Goal: Navigation & Orientation: Find specific page/section

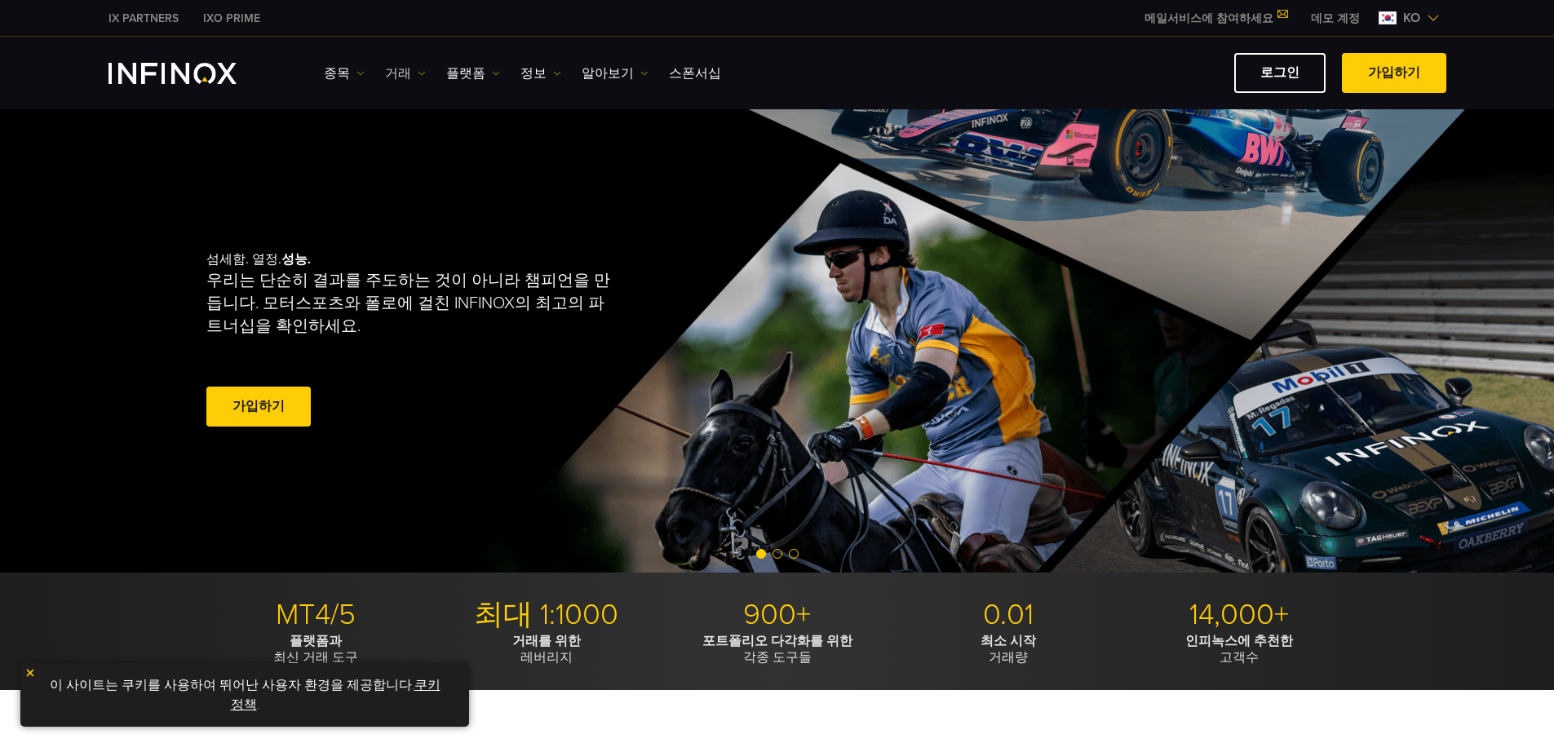
click at [418, 73] on img at bounding box center [422, 73] width 8 height 8
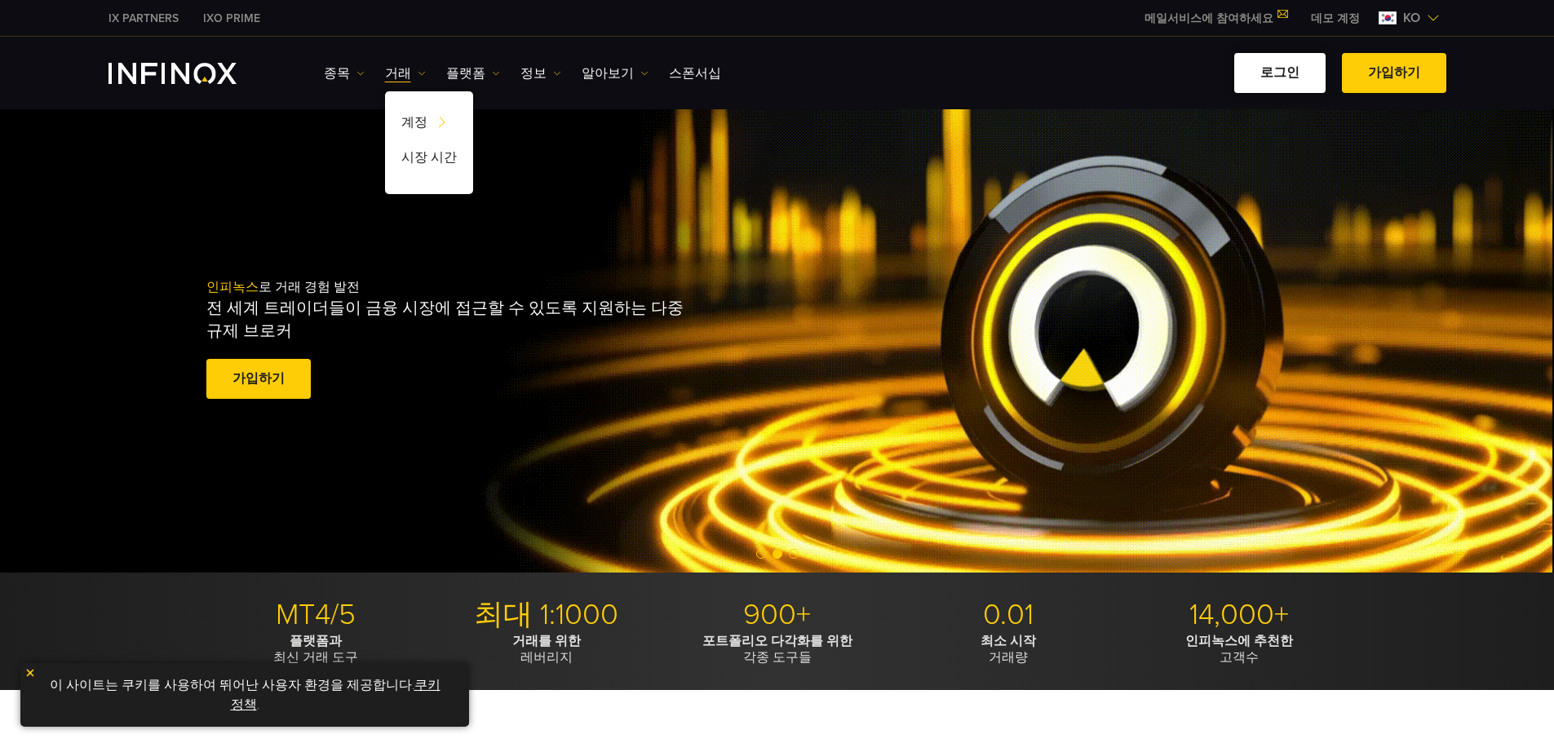
click at [952, 77] on link "로그인" at bounding box center [1280, 73] width 91 height 40
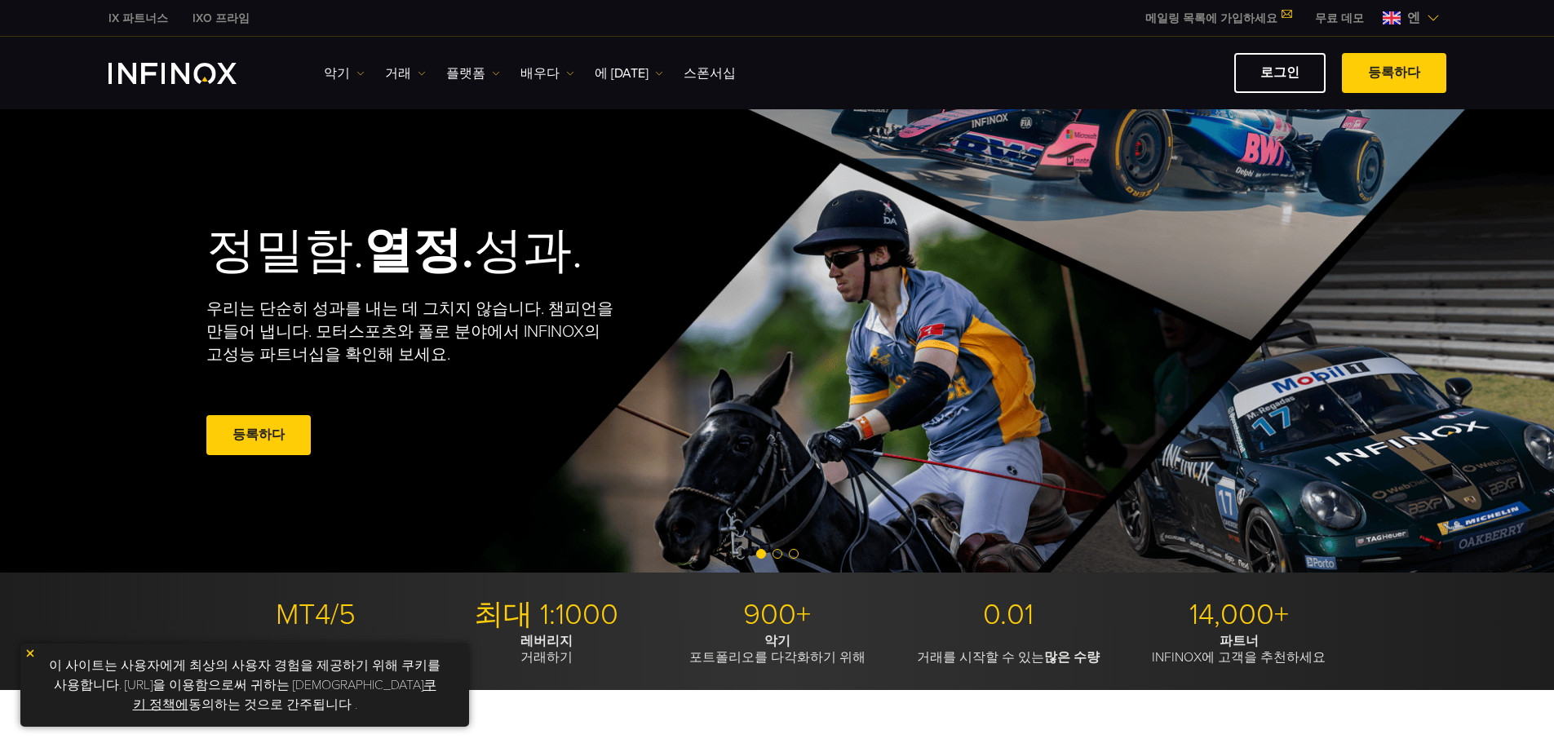
click at [1255, 16] on font "메일링 목록에 가입하세요" at bounding box center [1212, 18] width 132 height 14
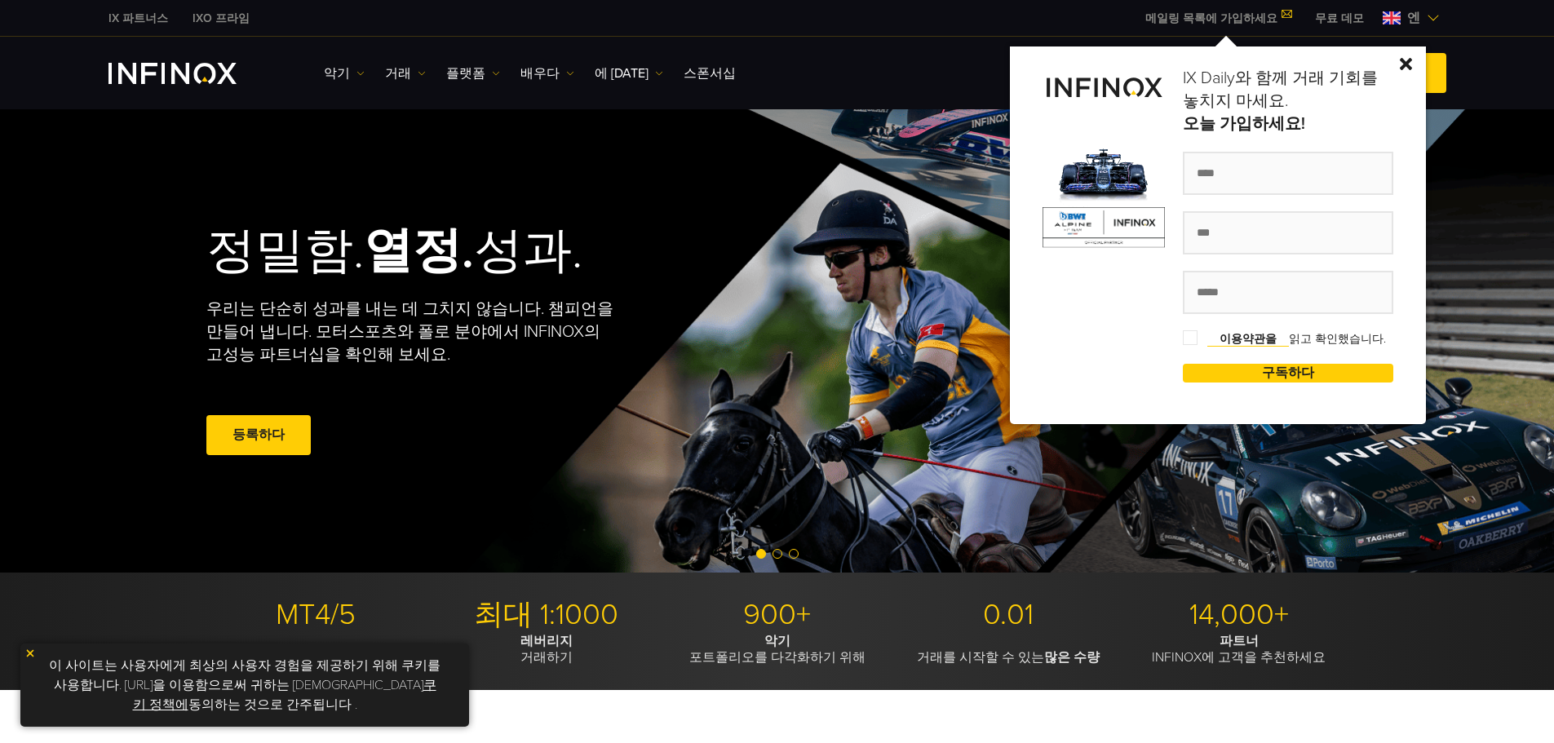
click at [977, 50] on div "악기 악기 제품 정보 거래 기업 계정" at bounding box center [777, 73] width 1554 height 73
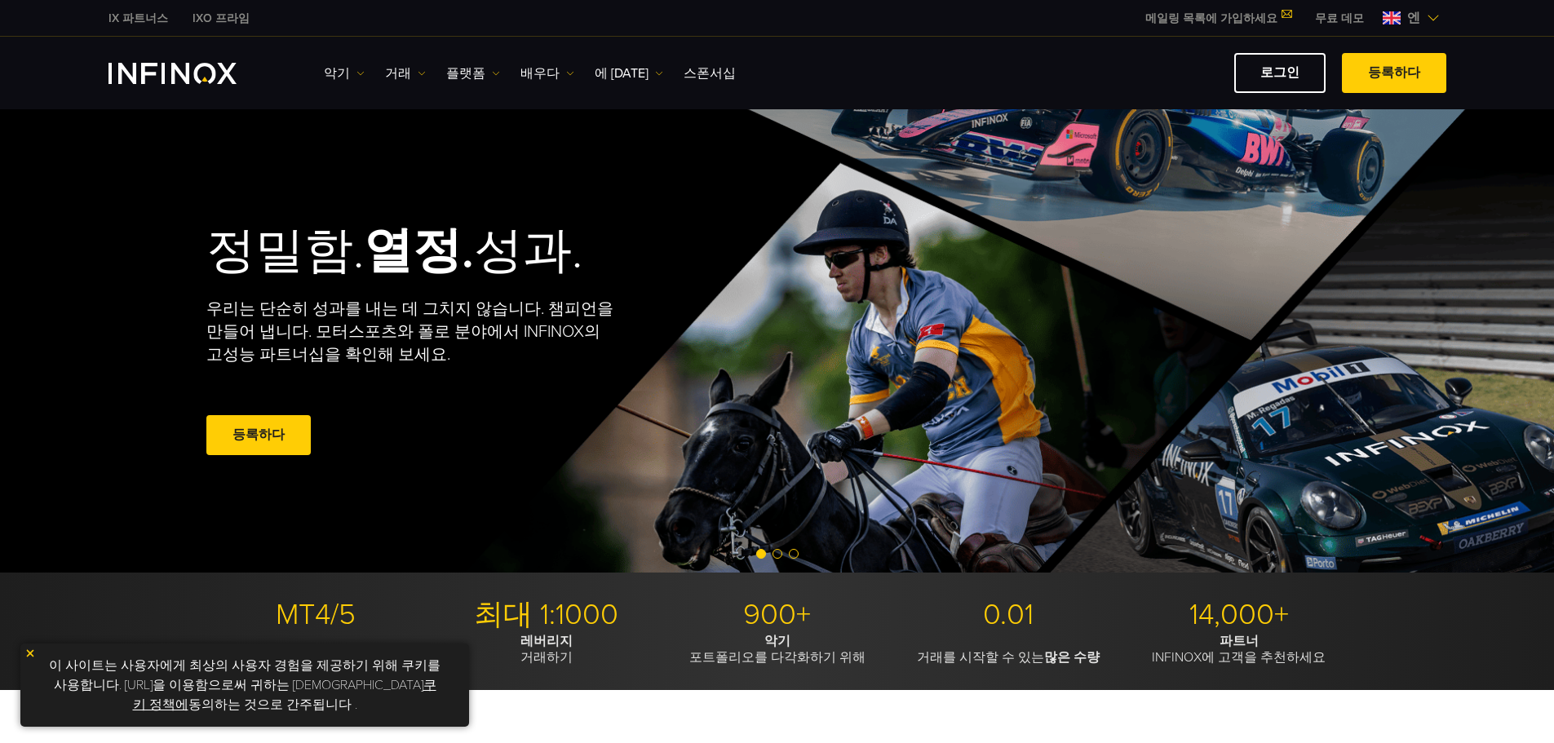
click at [1433, 15] on img at bounding box center [1433, 17] width 13 height 13
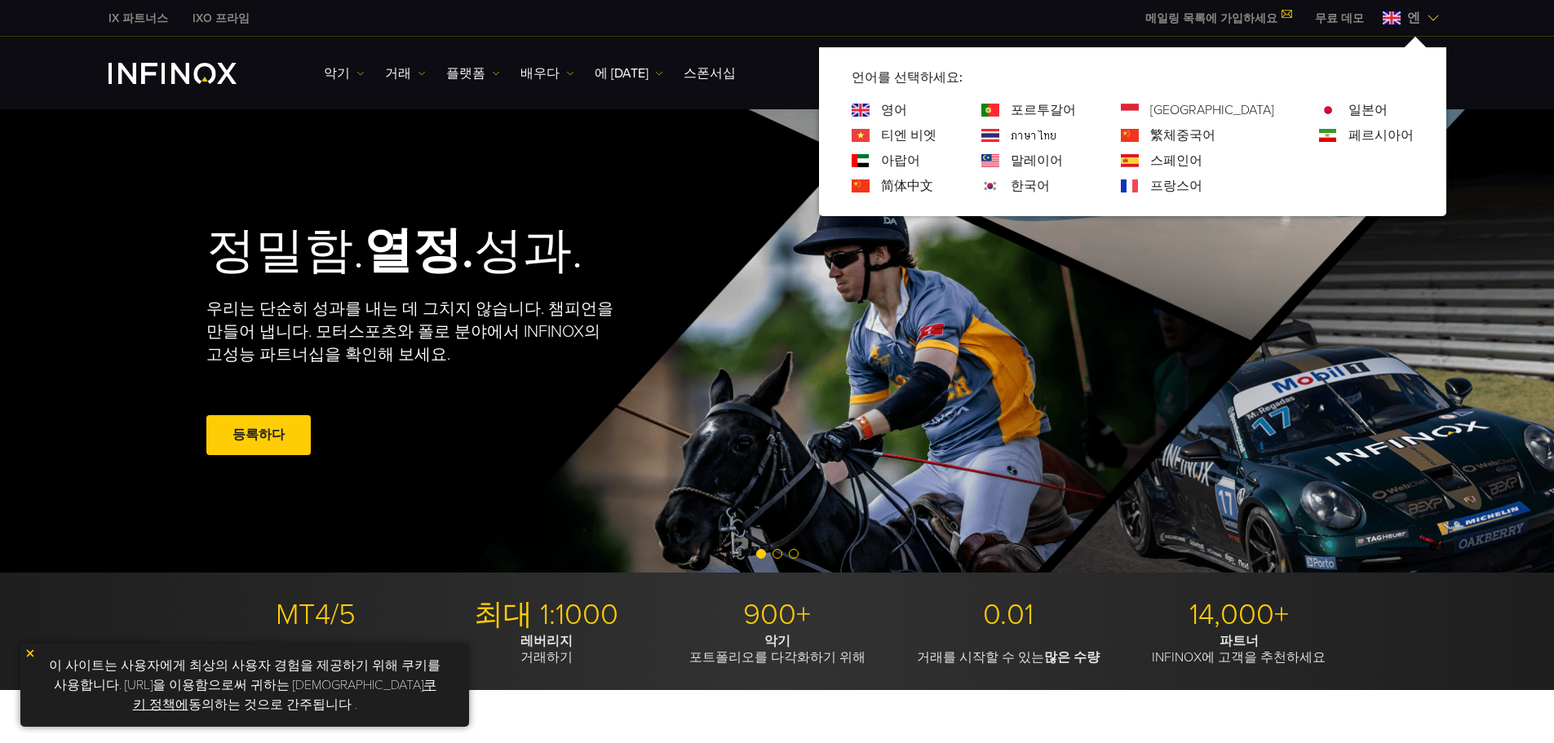
click at [1433, 15] on img at bounding box center [1433, 17] width 13 height 13
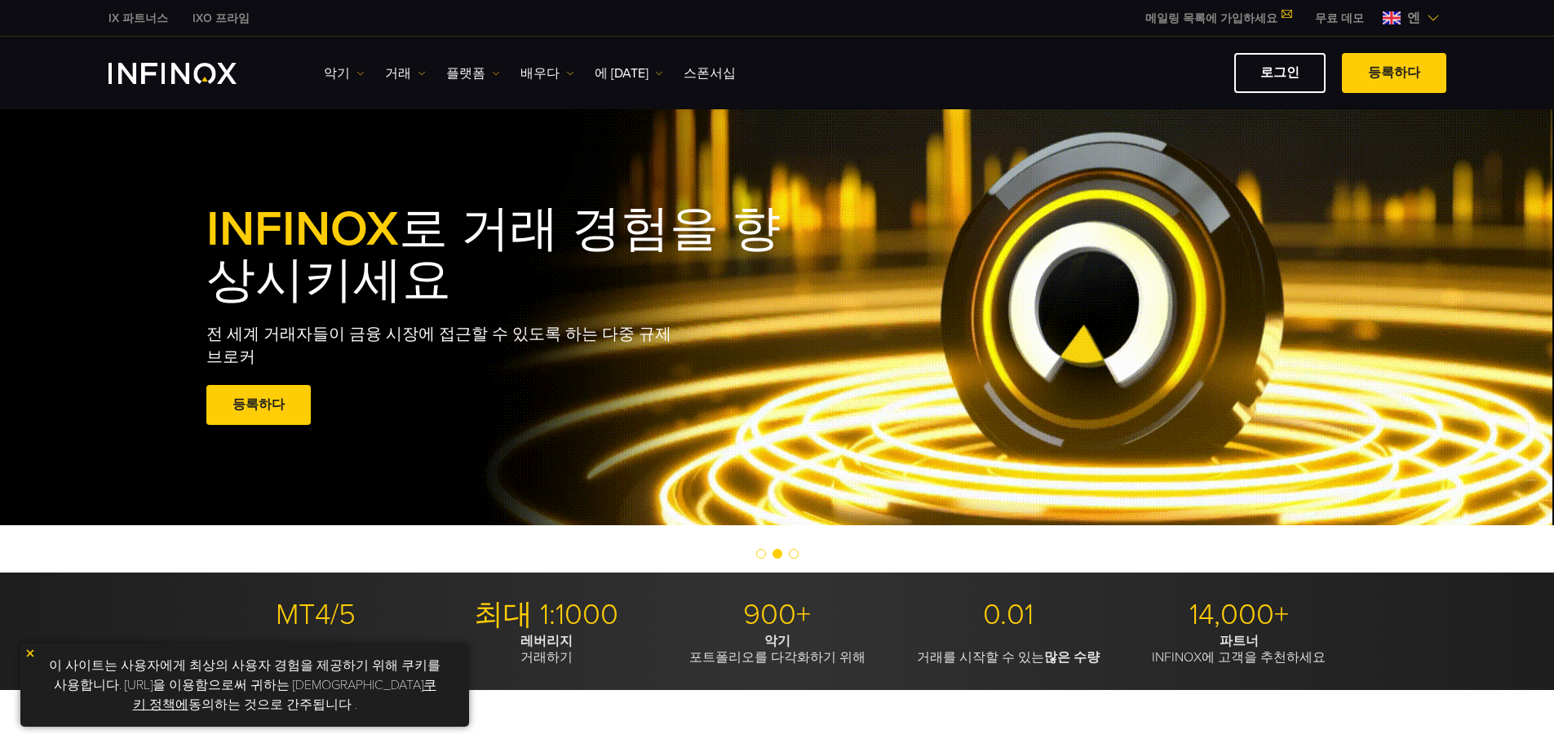
click at [1433, 15] on img at bounding box center [1433, 17] width 13 height 13
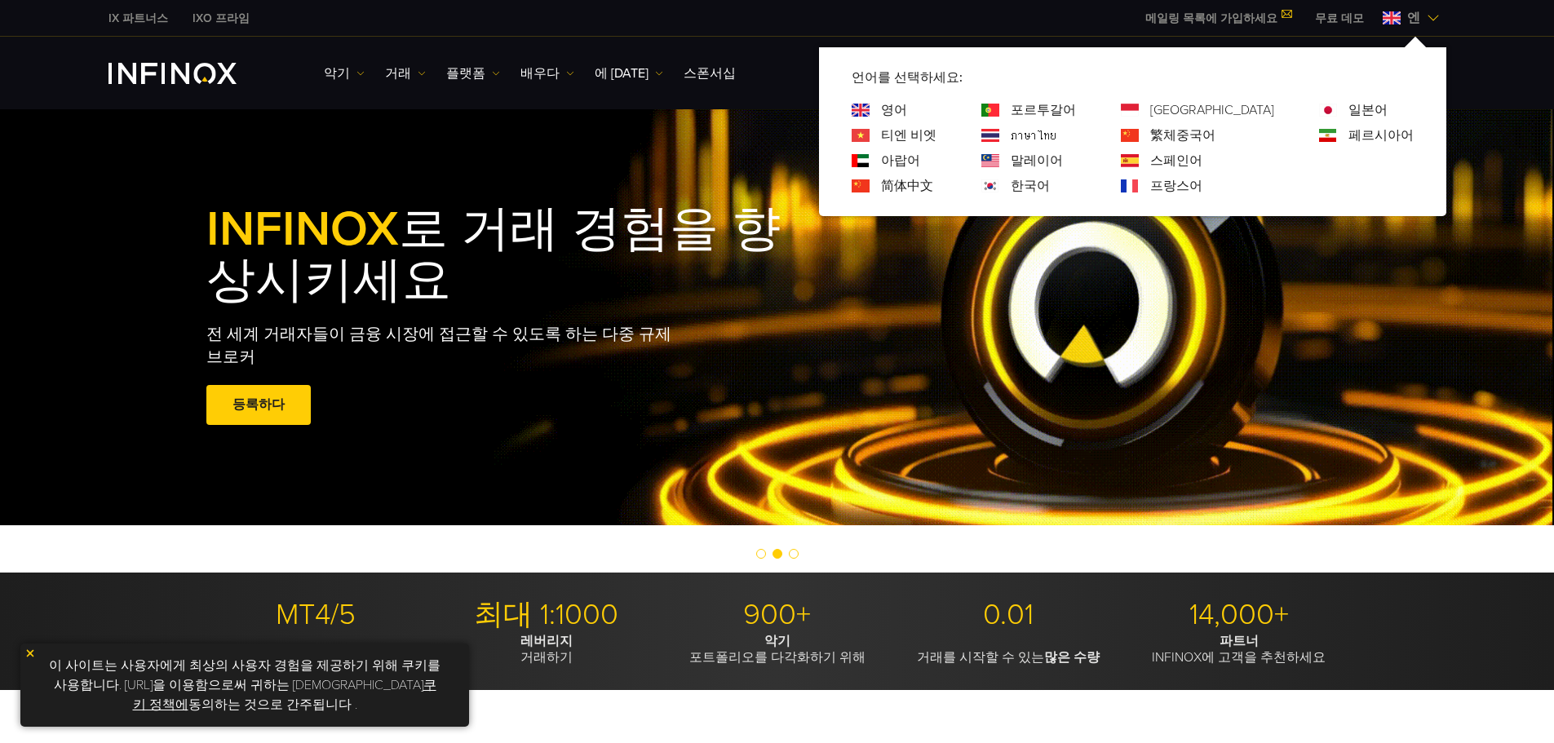
click at [1433, 15] on img at bounding box center [1433, 17] width 13 height 13
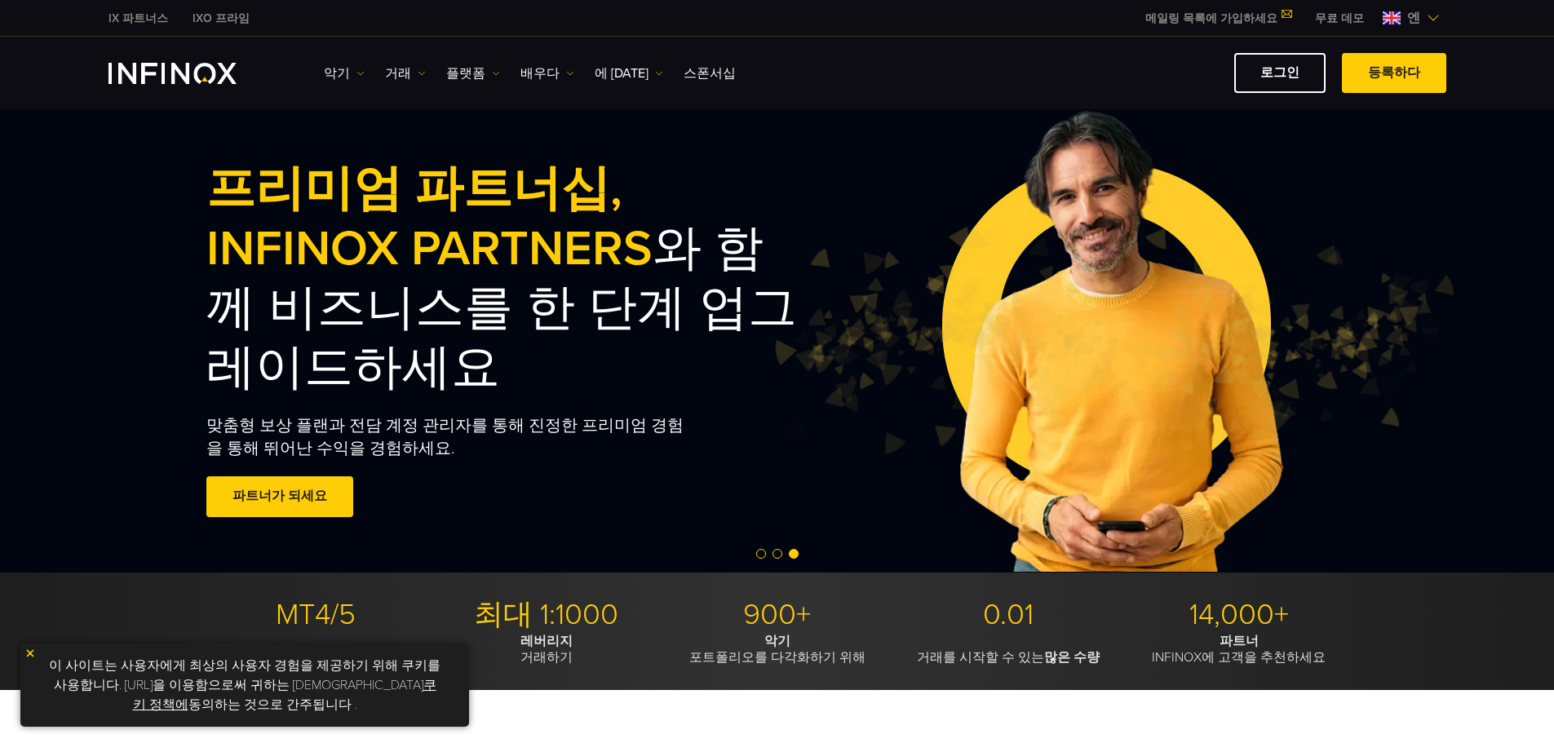
click at [208, 18] on font "IXO 프라임" at bounding box center [221, 18] width 57 height 14
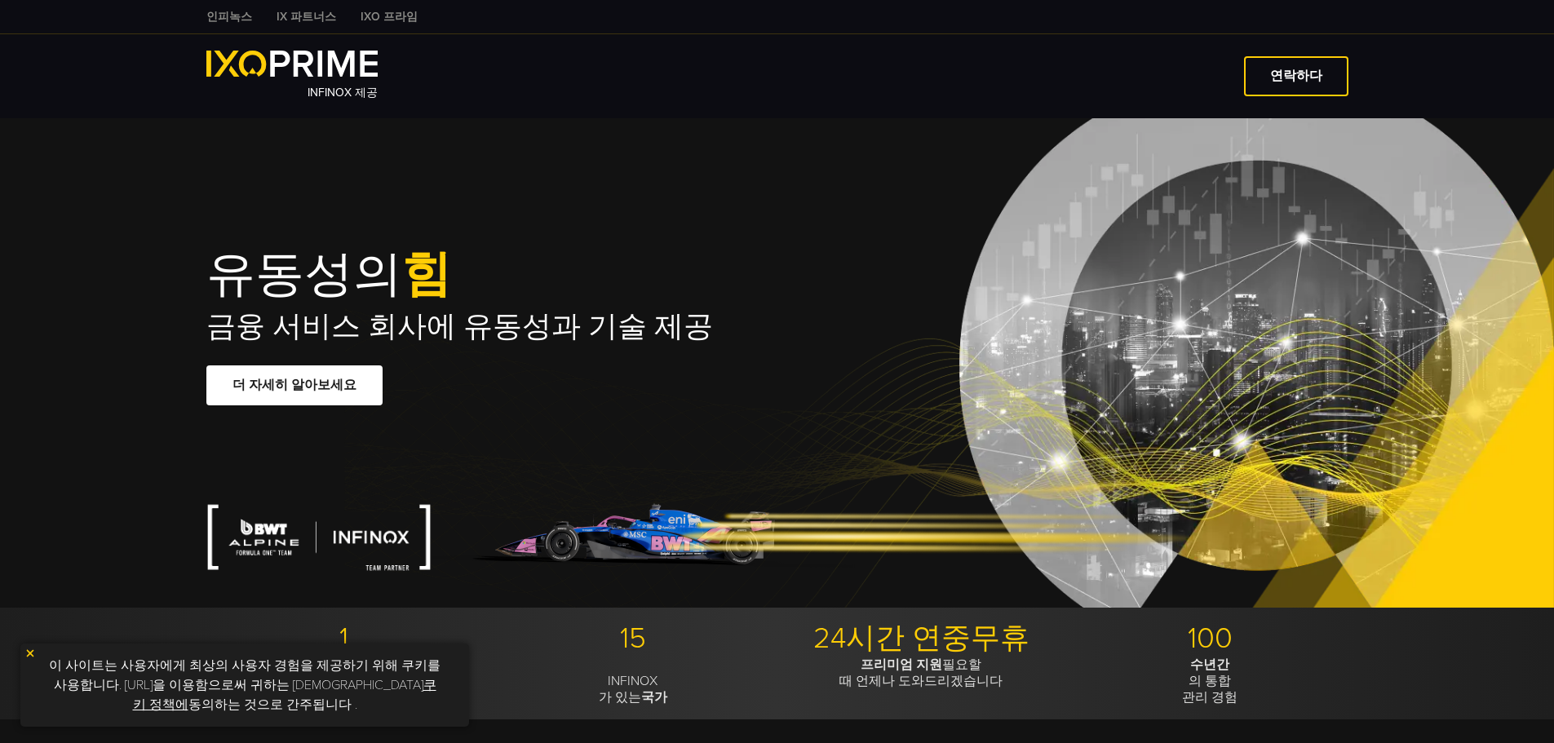
type input "***"
click at [228, 18] on font "인피녹스" at bounding box center [229, 17] width 46 height 14
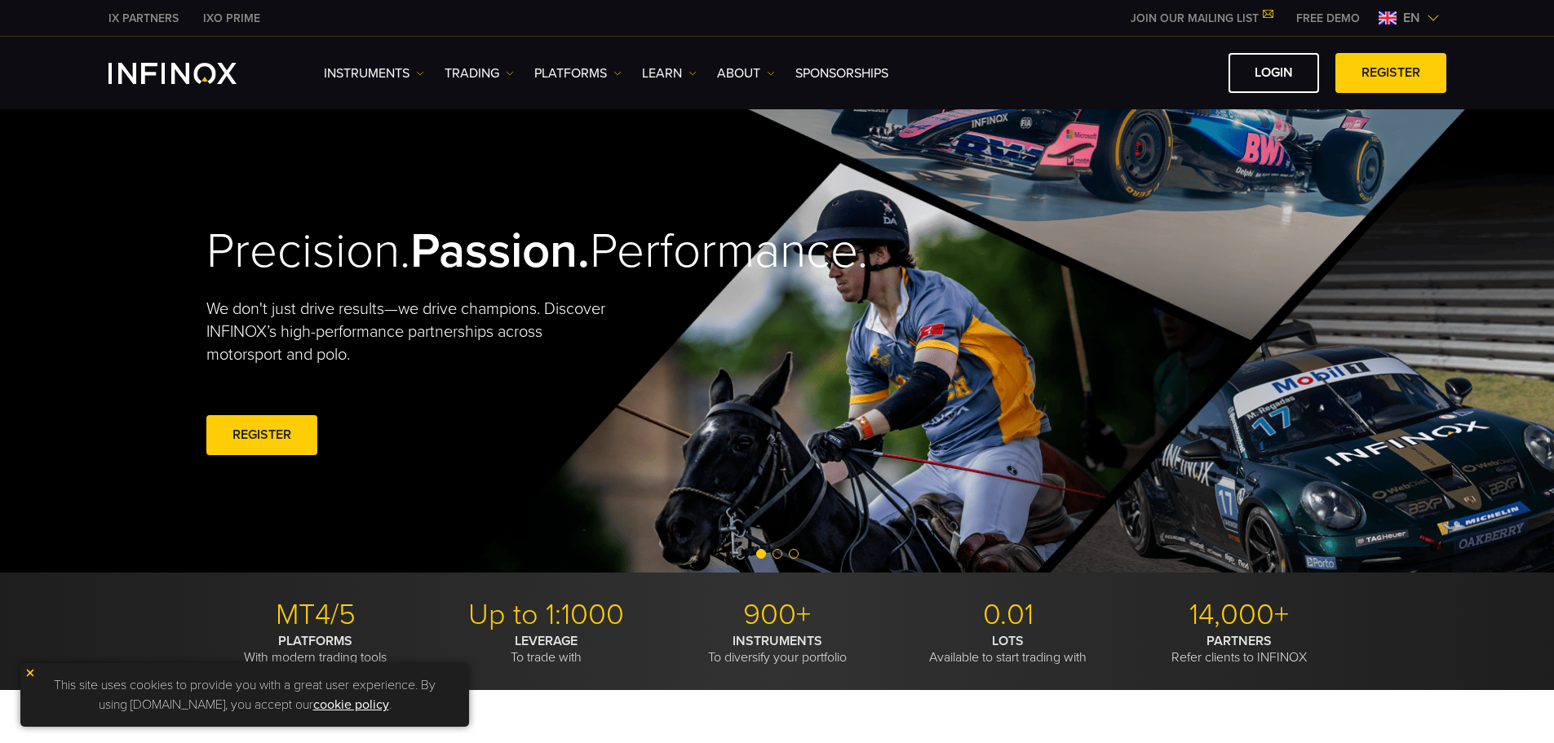
click at [1102, 44] on div "Instruments Instruments Product Information TRADING" at bounding box center [777, 73] width 1554 height 73
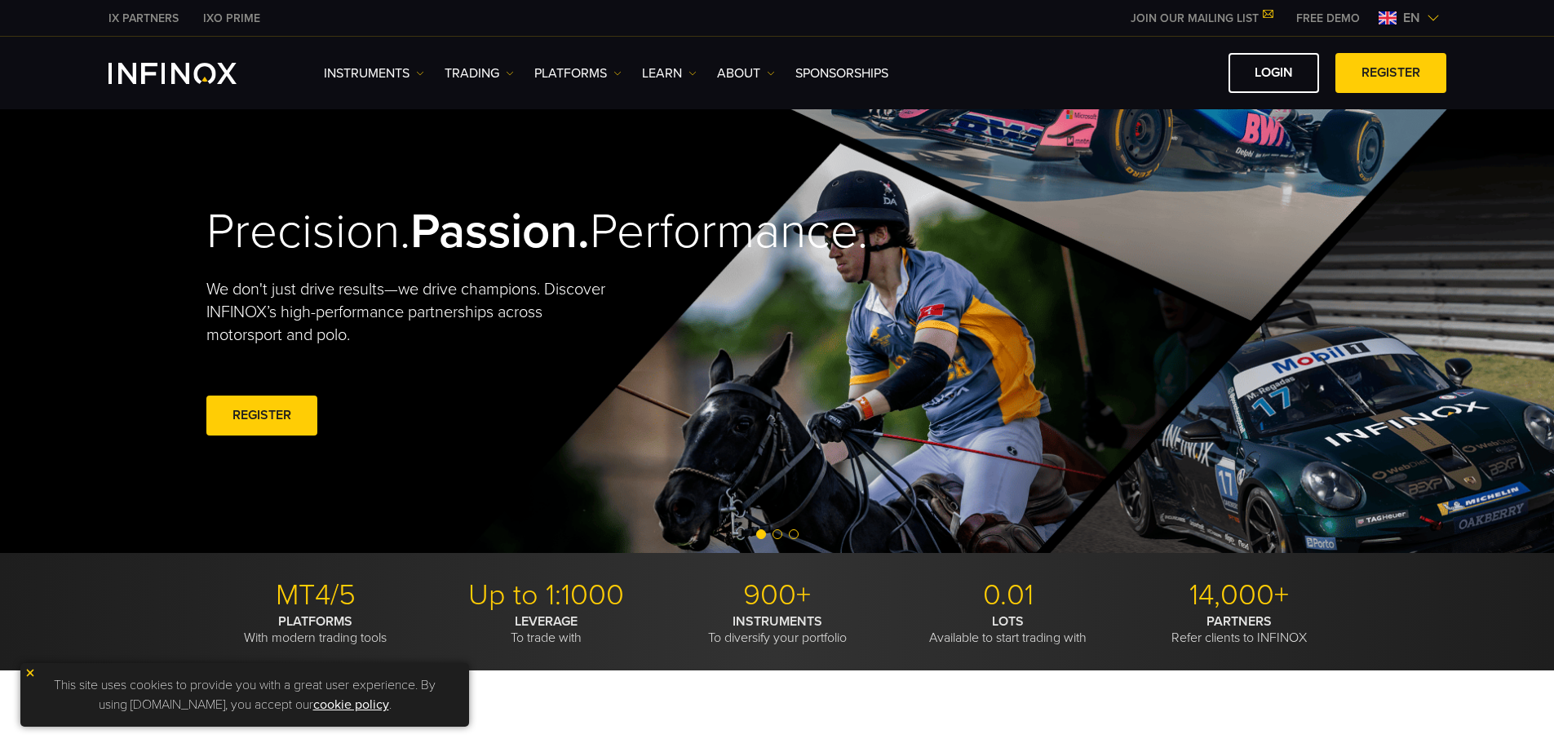
click at [1424, 16] on span "en" at bounding box center [1412, 18] width 30 height 20
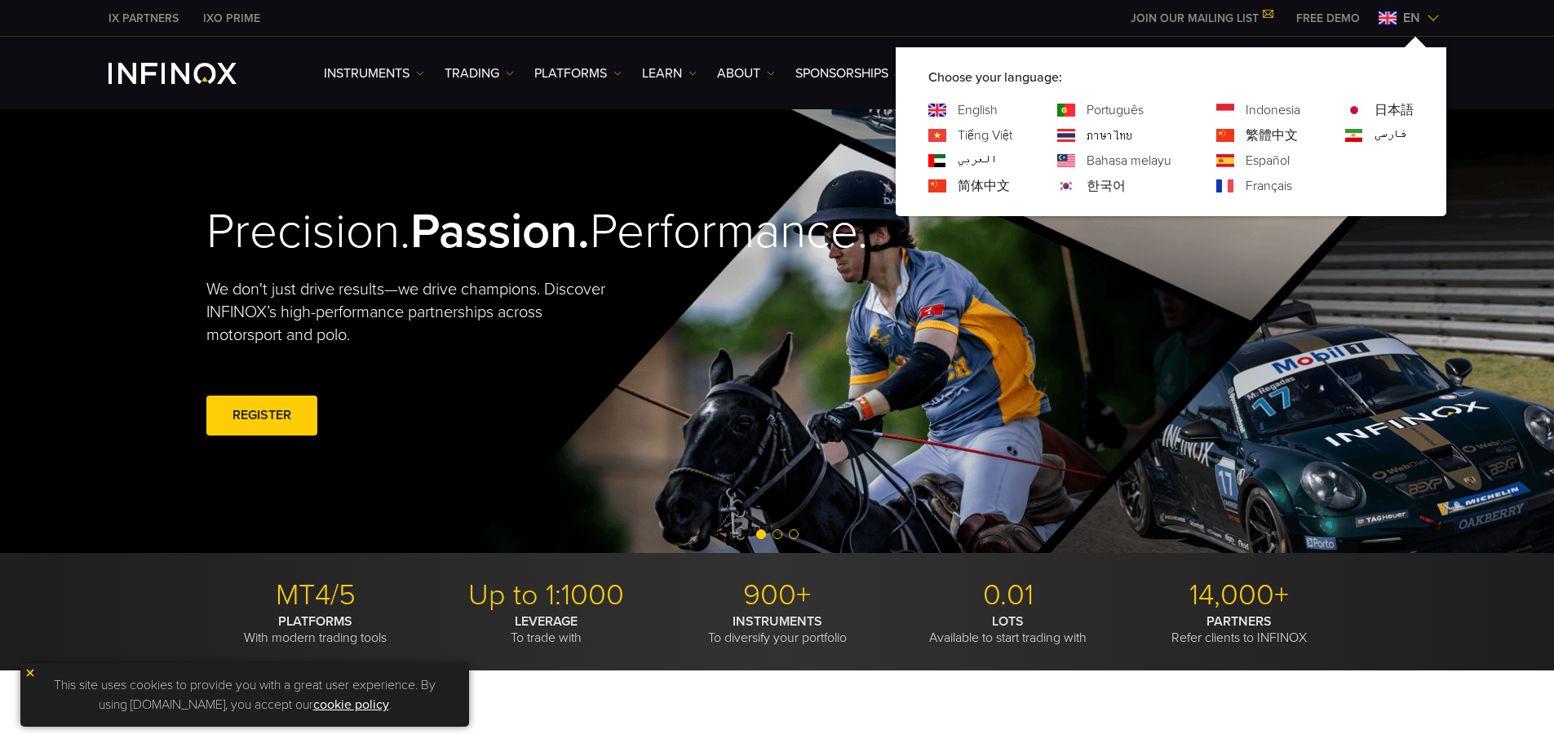
click at [1424, 16] on span "en" at bounding box center [1412, 18] width 30 height 20
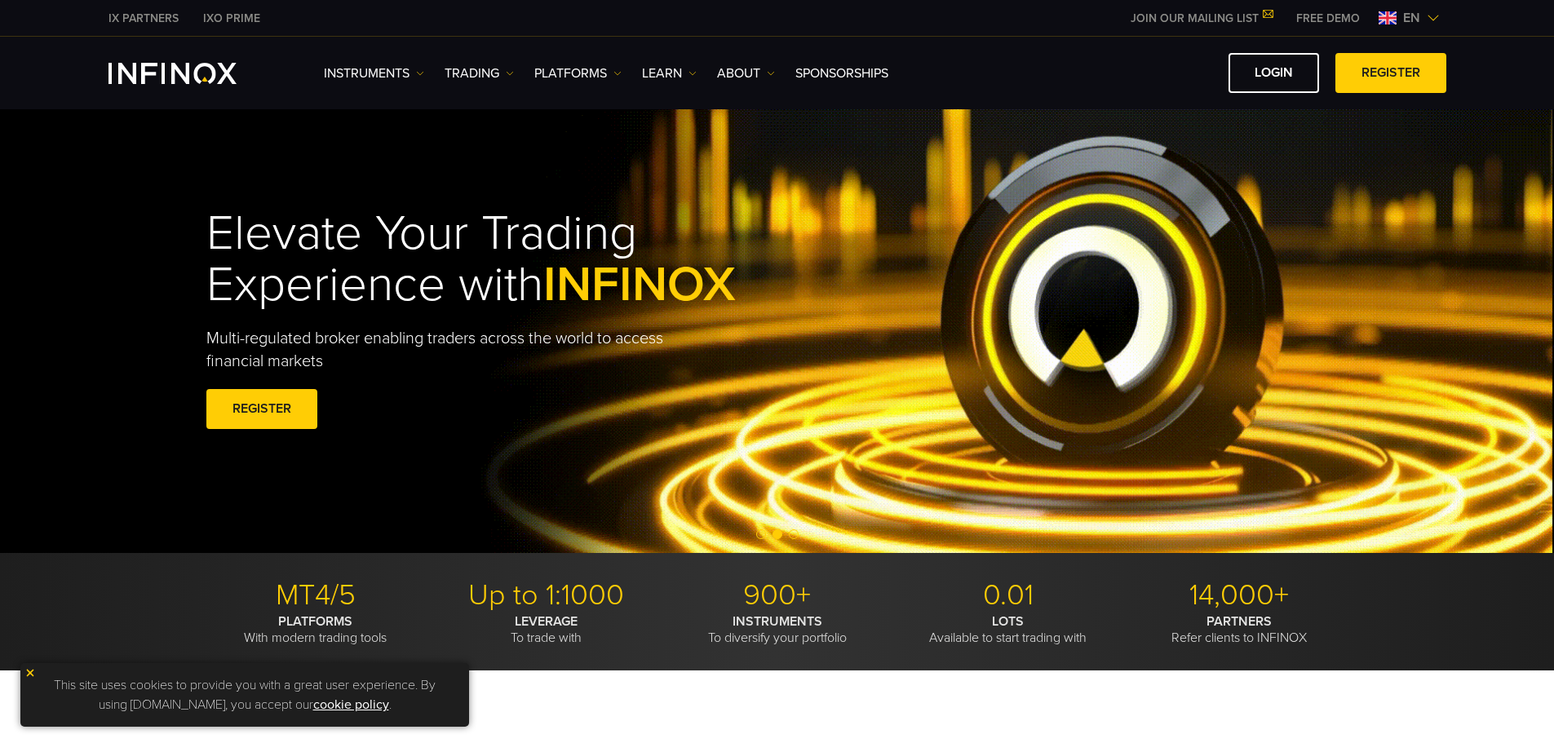
click at [1414, 15] on span "en" at bounding box center [1412, 18] width 30 height 20
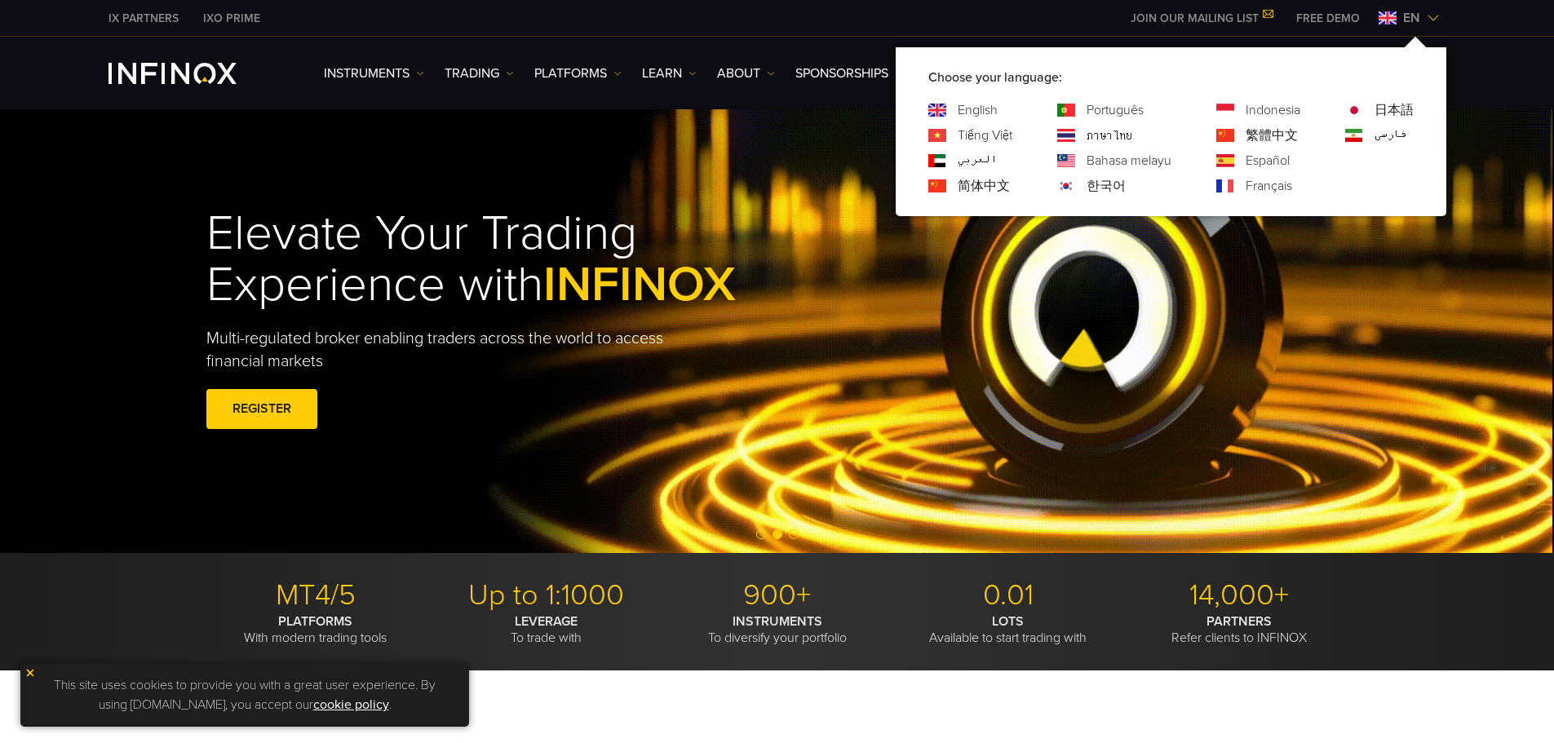
click at [1105, 180] on link "한국어" at bounding box center [1106, 186] width 39 height 20
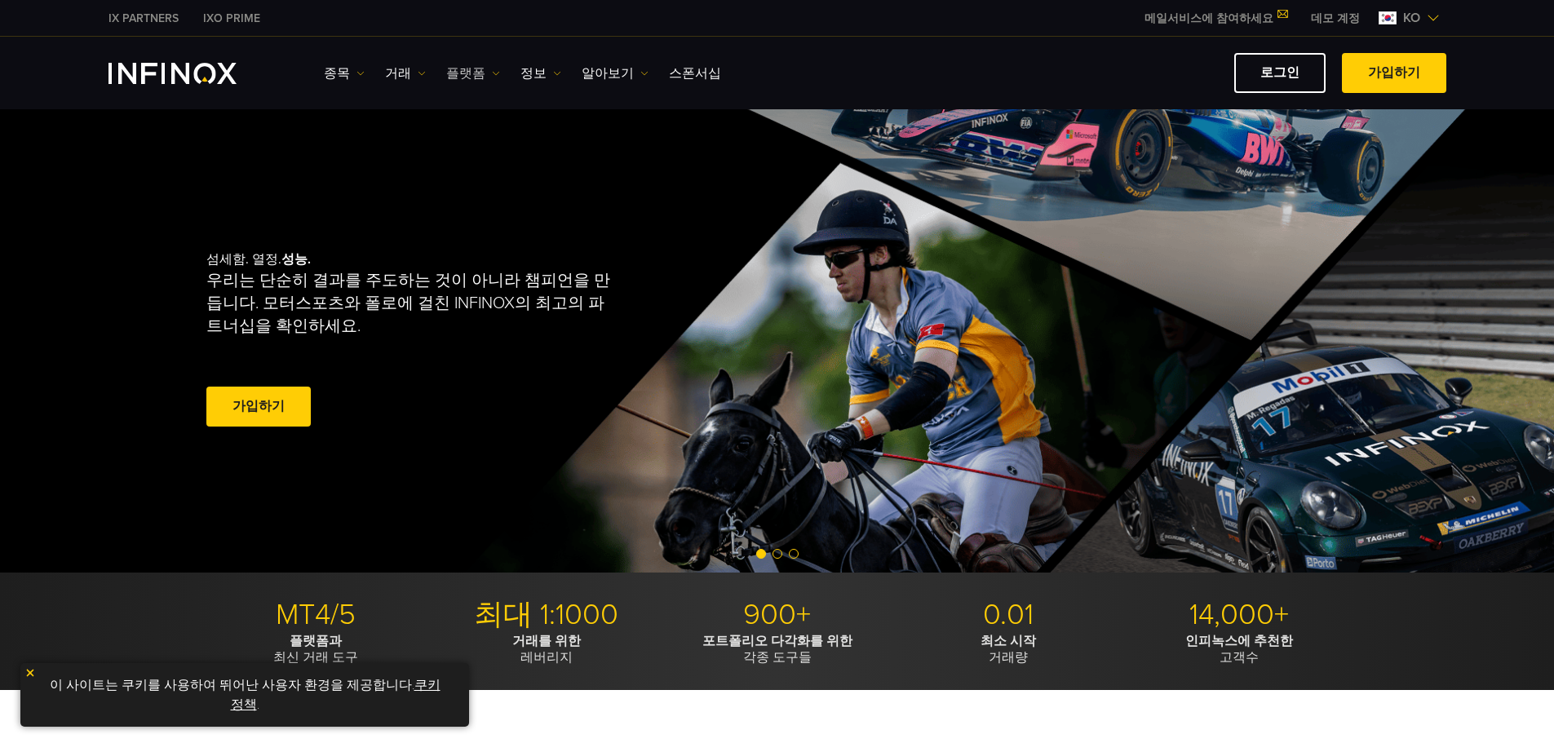
click at [492, 72] on img at bounding box center [496, 73] width 8 height 8
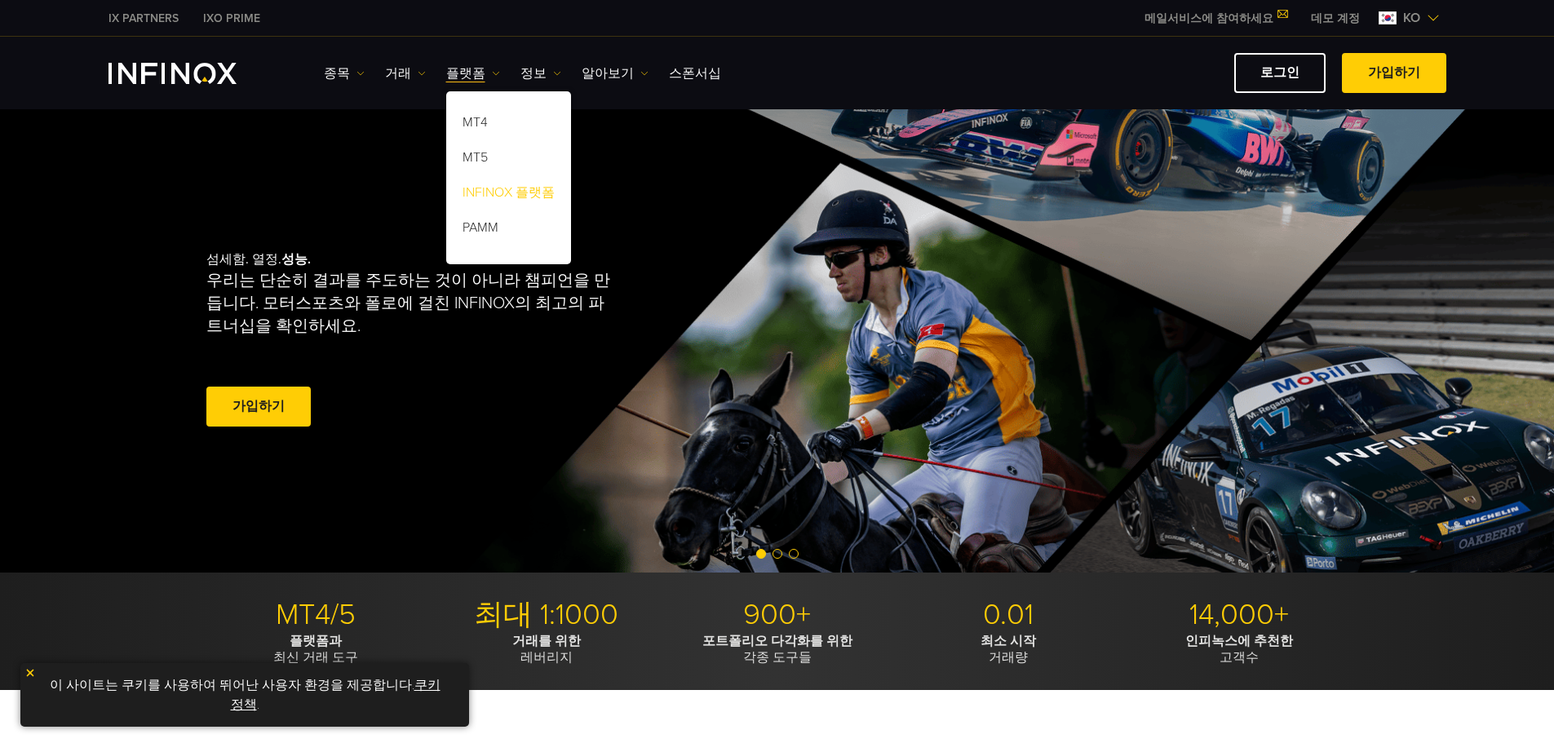
click at [511, 190] on link "INFINOX 플랫폼" at bounding box center [508, 195] width 125 height 35
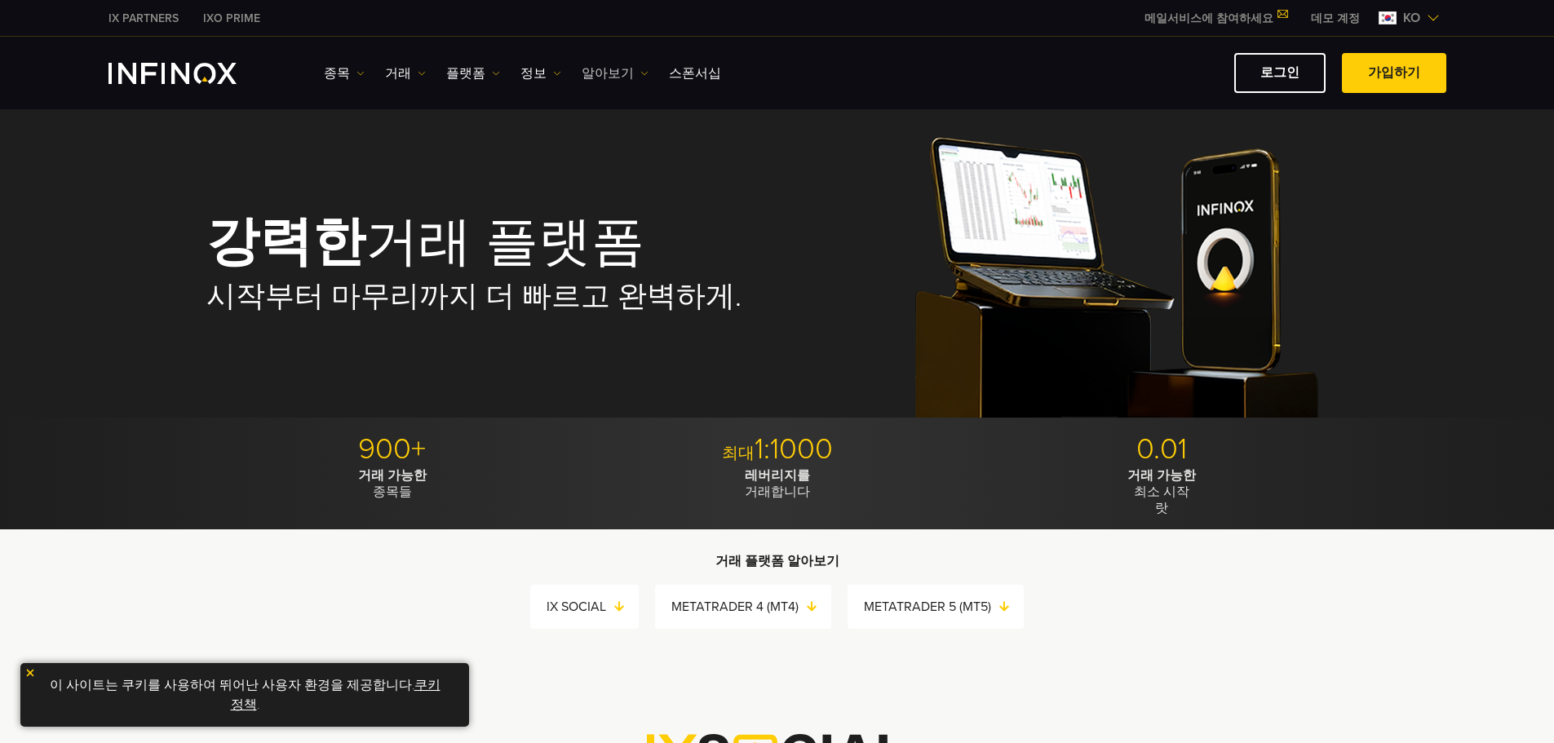
click at [641, 72] on img at bounding box center [645, 73] width 8 height 8
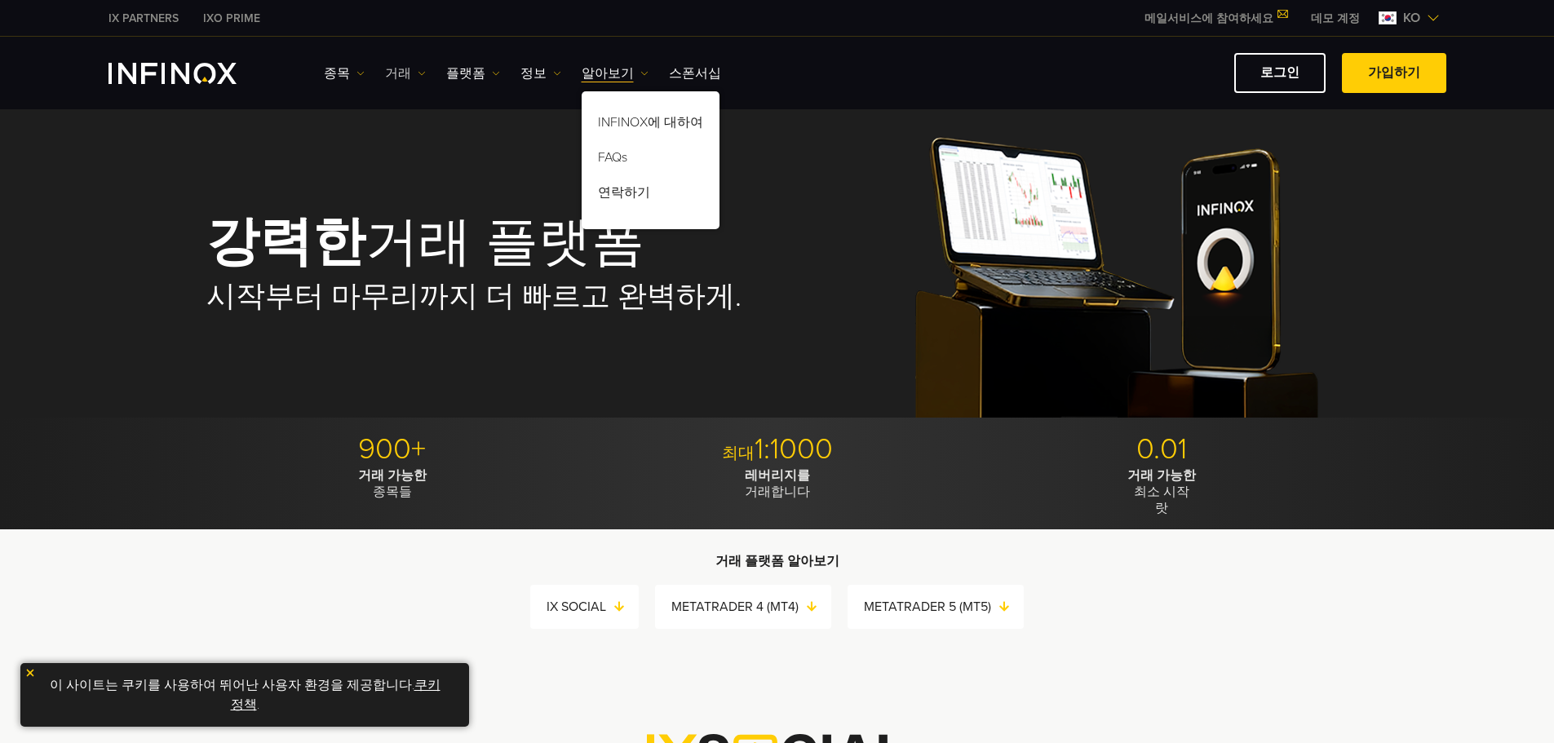
click at [411, 72] on link "거래" at bounding box center [405, 74] width 41 height 20
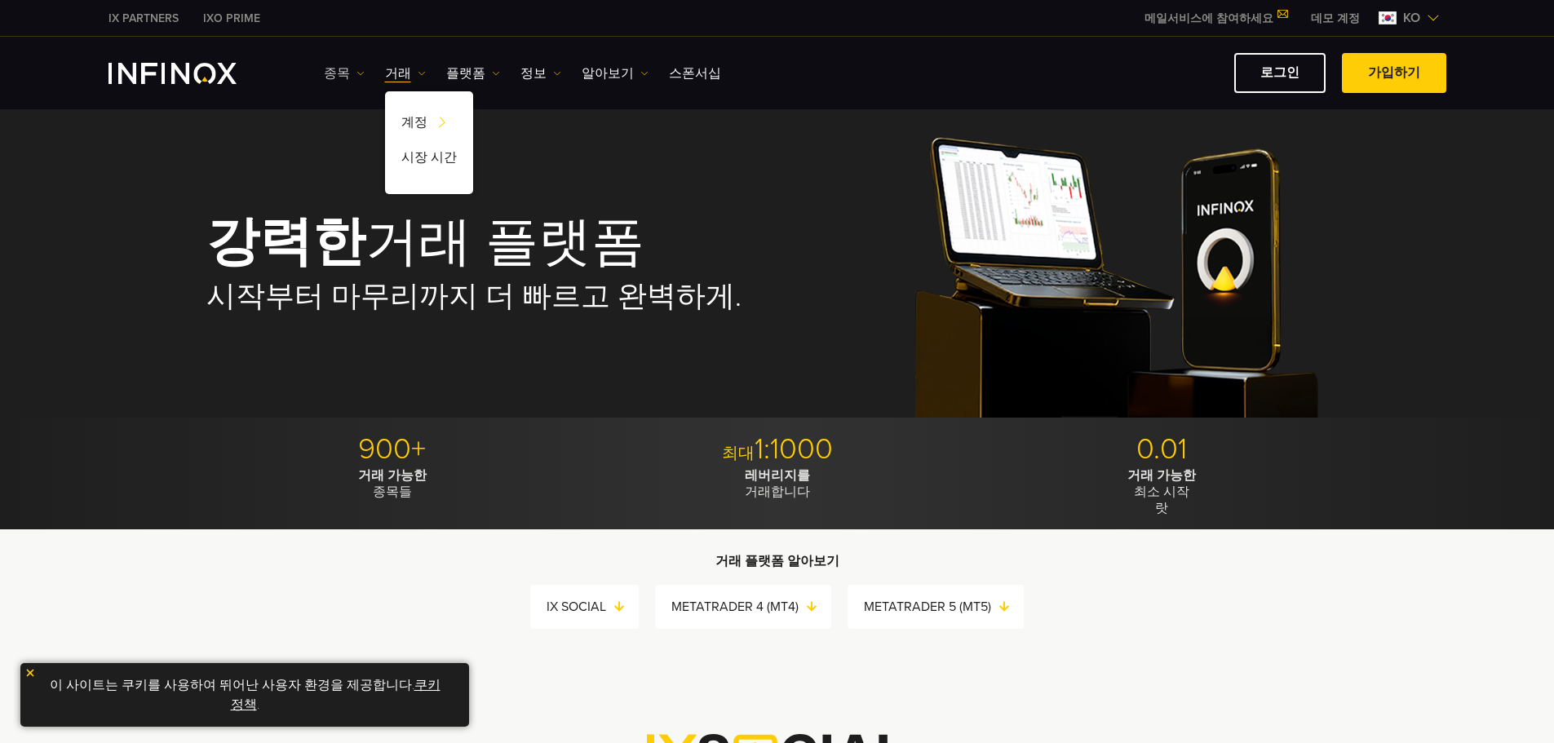
click at [357, 74] on img at bounding box center [361, 73] width 8 height 8
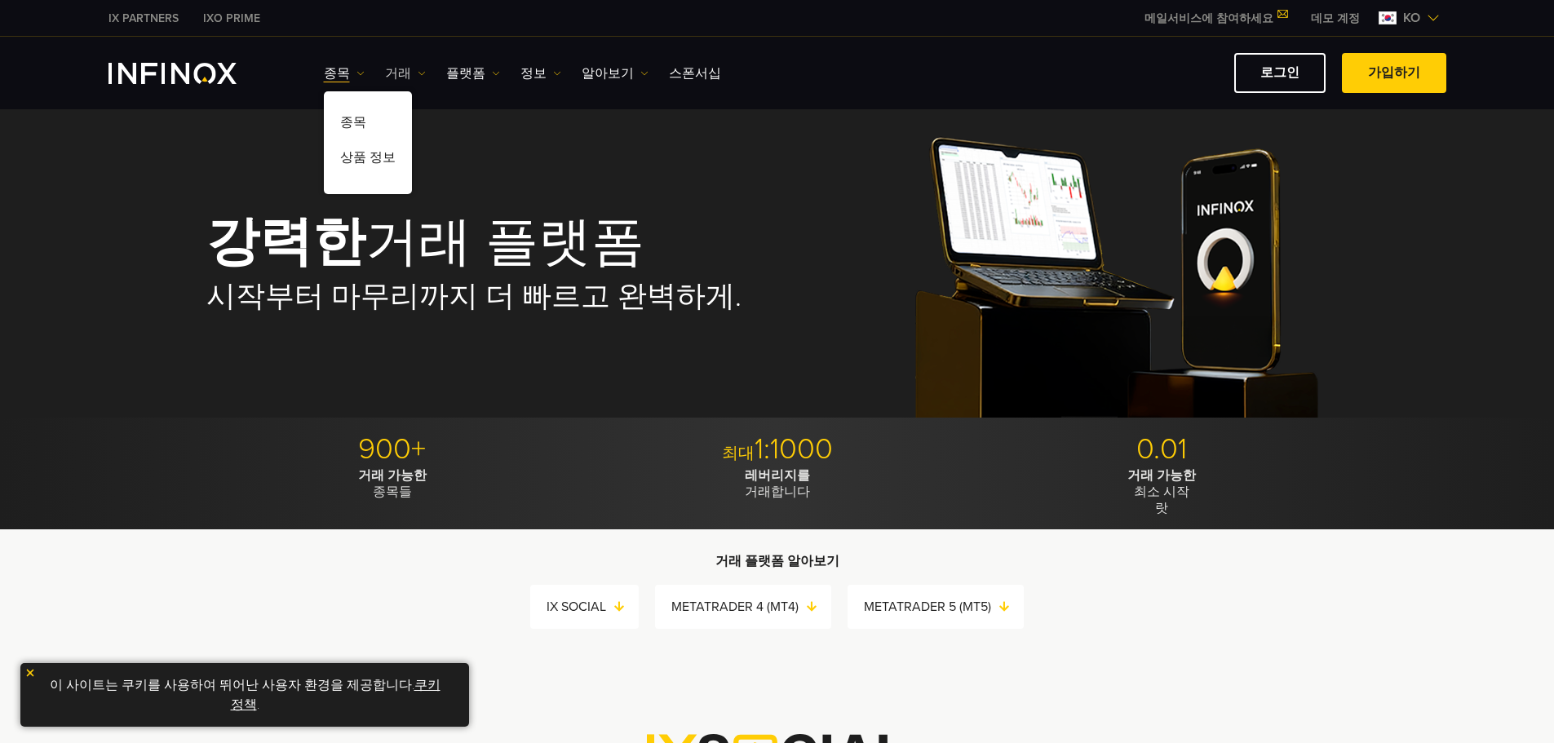
click at [410, 70] on link "거래" at bounding box center [405, 74] width 41 height 20
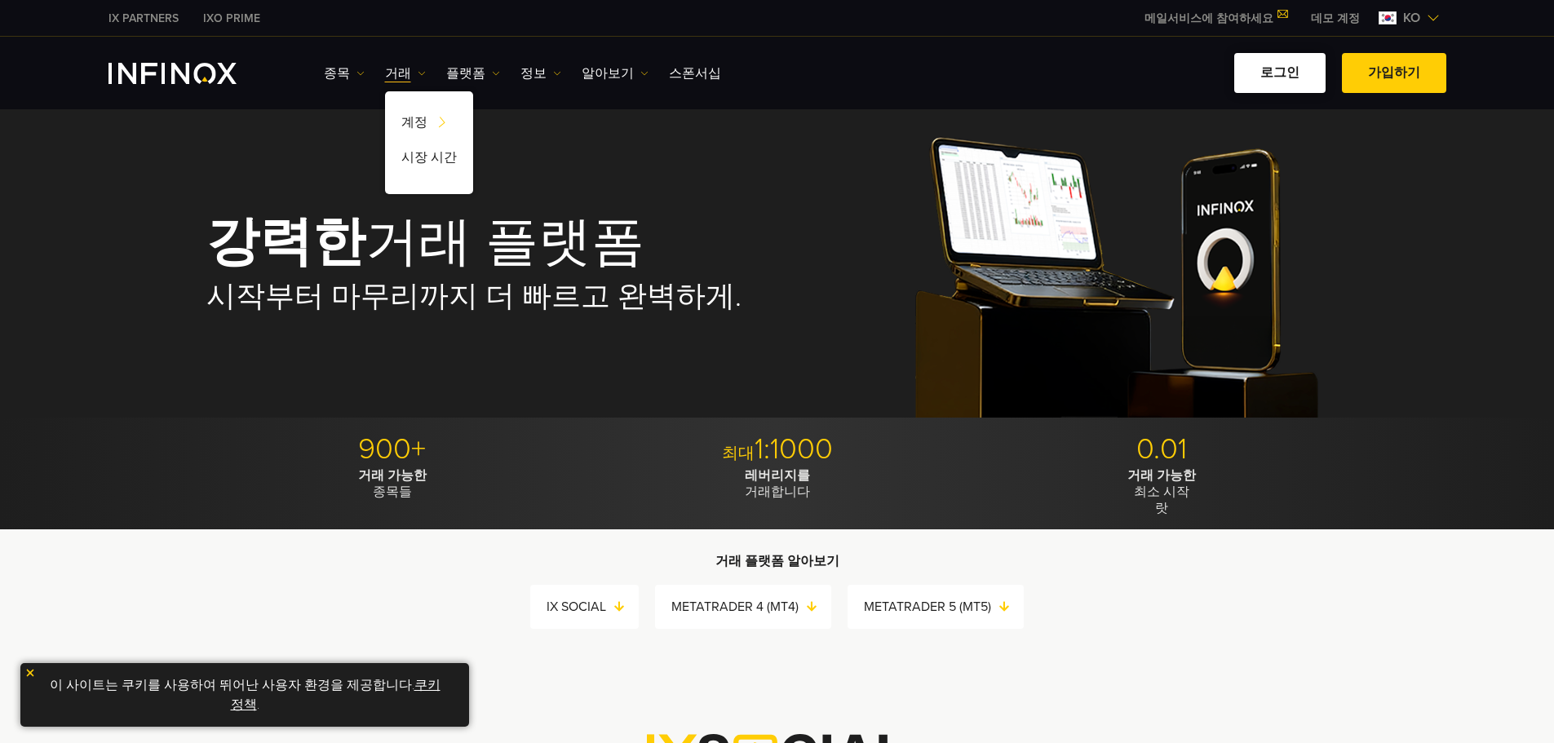
click at [1272, 74] on link "로그인" at bounding box center [1280, 73] width 91 height 40
